Goal: Navigation & Orientation: Find specific page/section

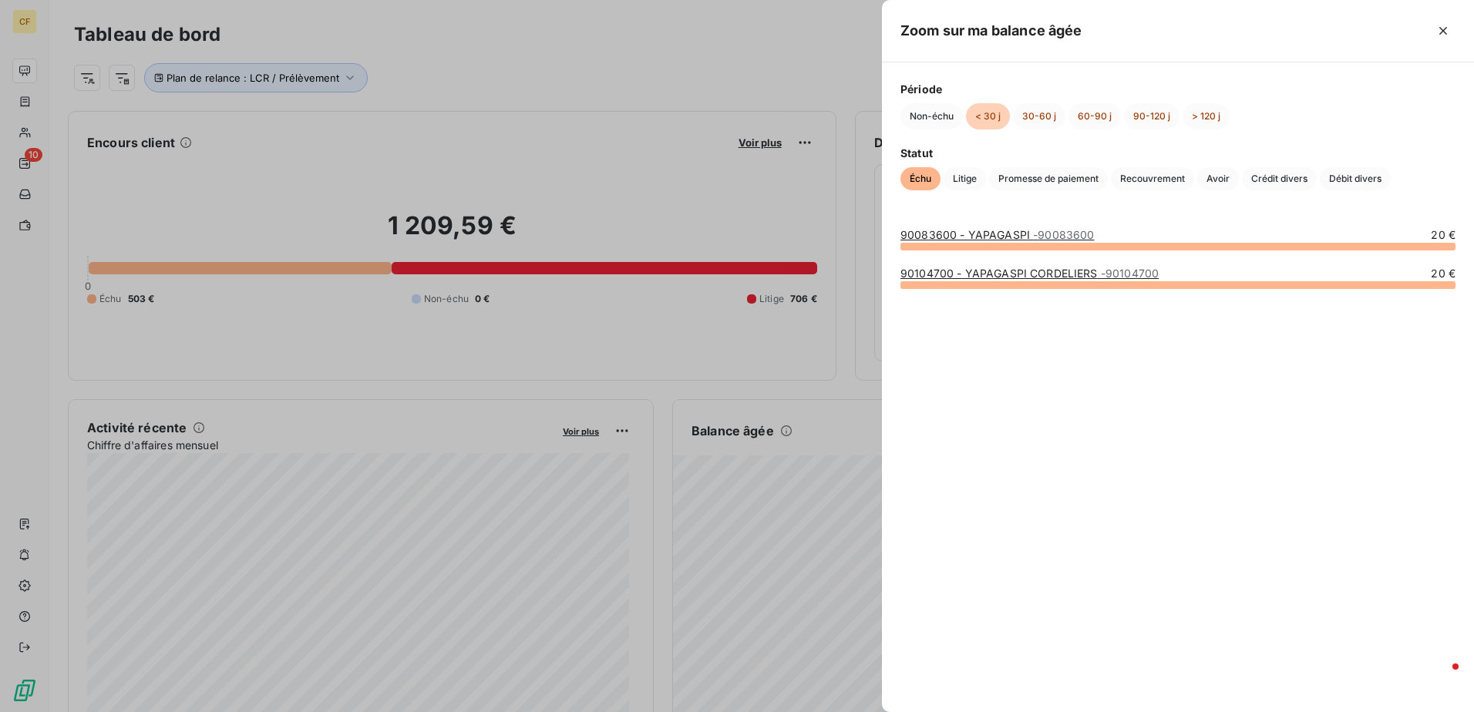
click at [22, 534] on div at bounding box center [737, 356] width 1474 height 712
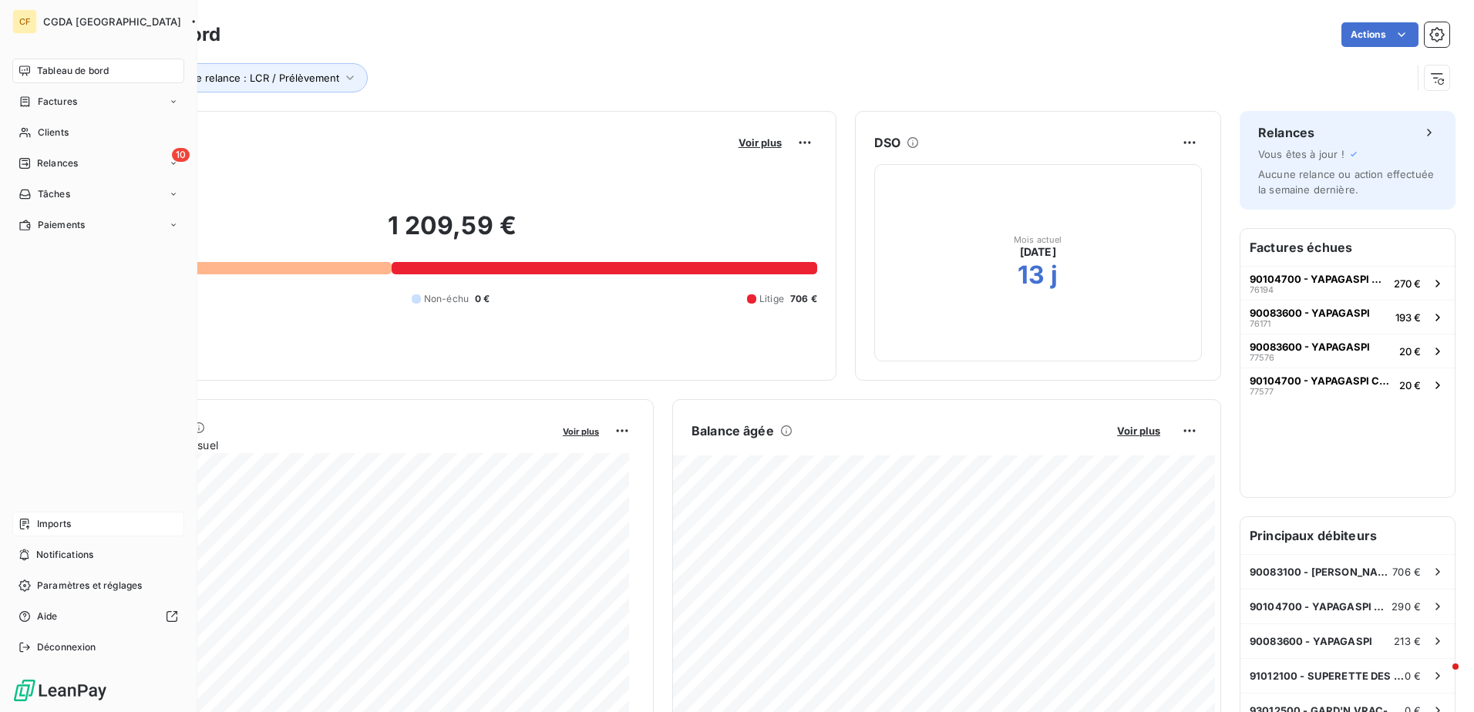
click at [32, 518] on div "Imports" at bounding box center [98, 524] width 172 height 25
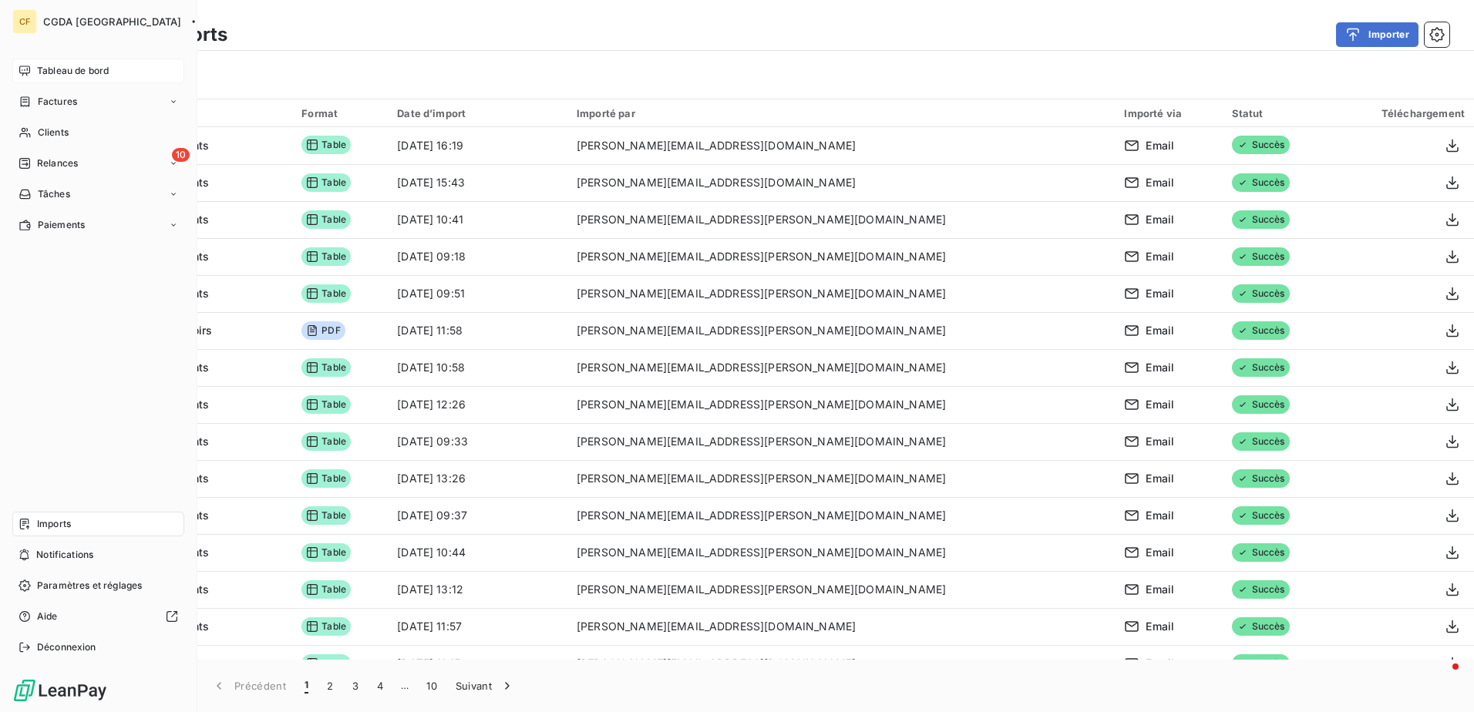
click at [34, 75] on div "Tableau de bord" at bounding box center [98, 71] width 172 height 25
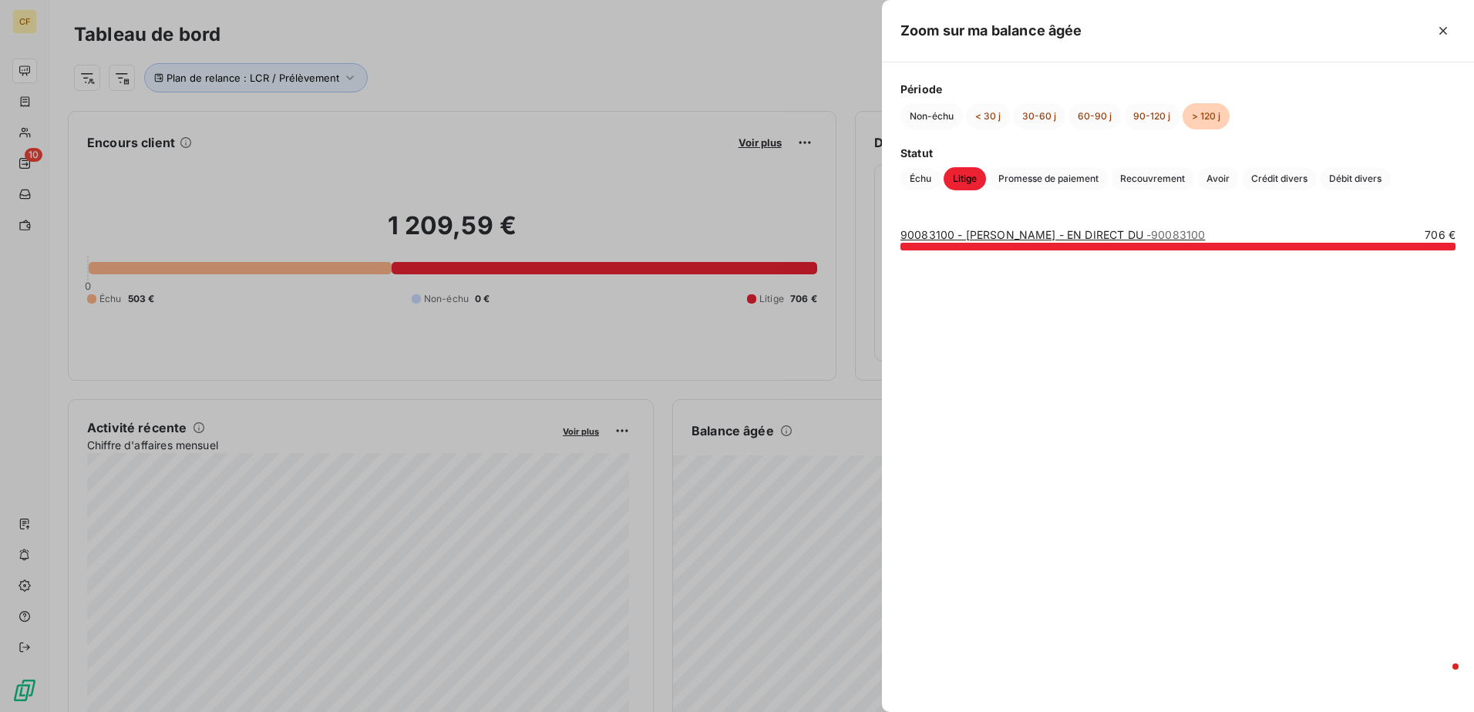
click at [778, 573] on div at bounding box center [737, 356] width 1474 height 712
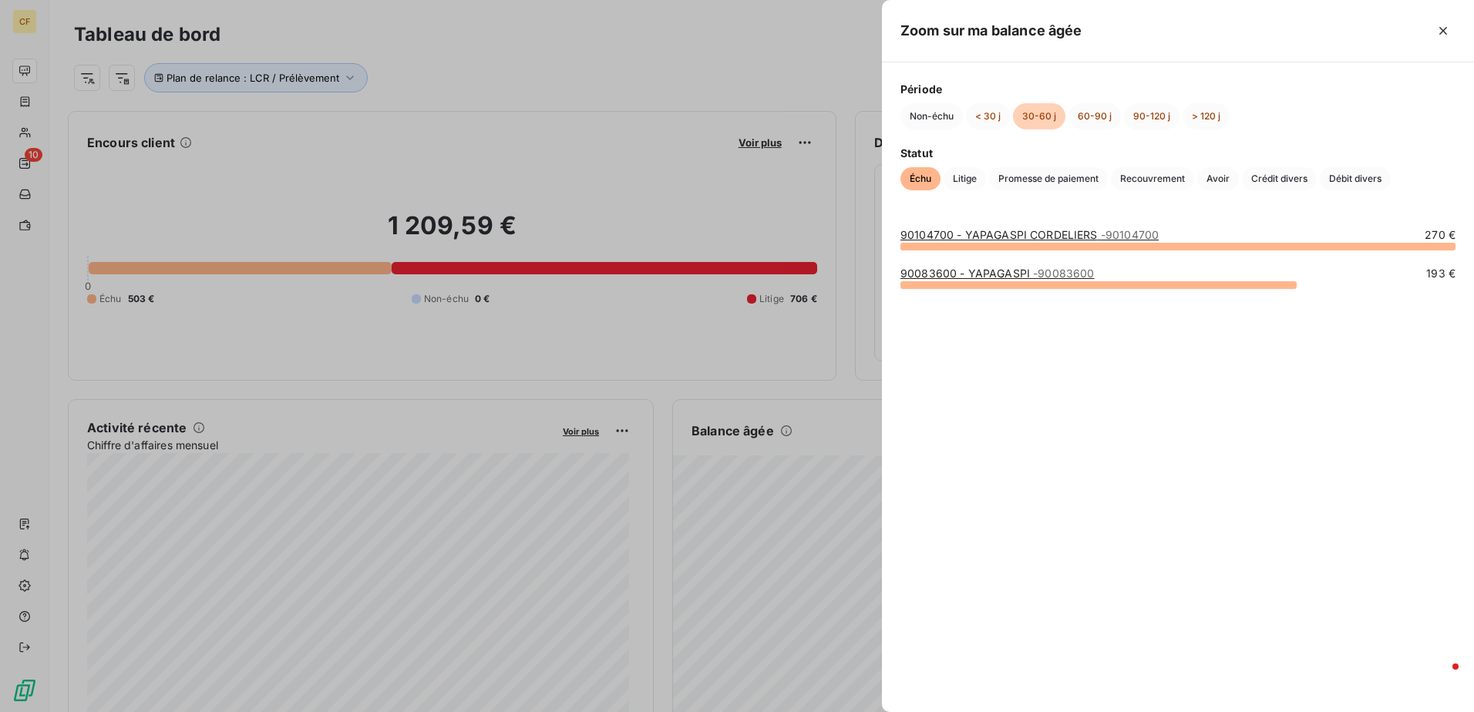
click at [741, 610] on div at bounding box center [737, 356] width 1474 height 712
click at [753, 570] on div at bounding box center [737, 356] width 1474 height 712
click at [603, 301] on div at bounding box center [737, 356] width 1474 height 712
